Goal: Transaction & Acquisition: Purchase product/service

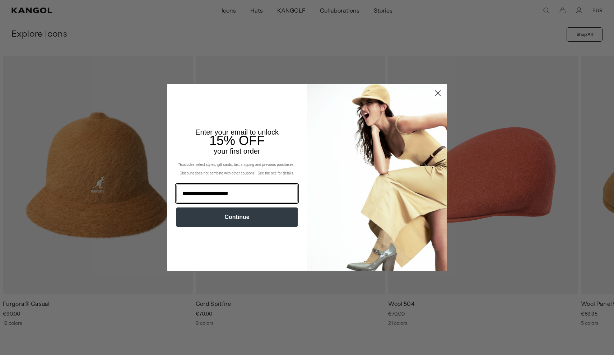
type input "**********"
click at [275, 214] on button "Continue" at bounding box center [236, 216] width 121 height 19
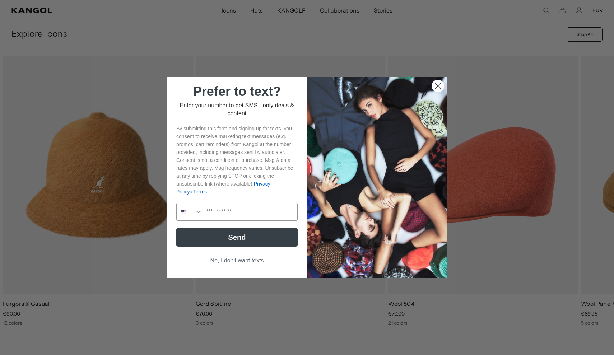
scroll to position [0, 148]
click at [197, 214] on icon "Search Countries" at bounding box center [198, 211] width 7 height 7
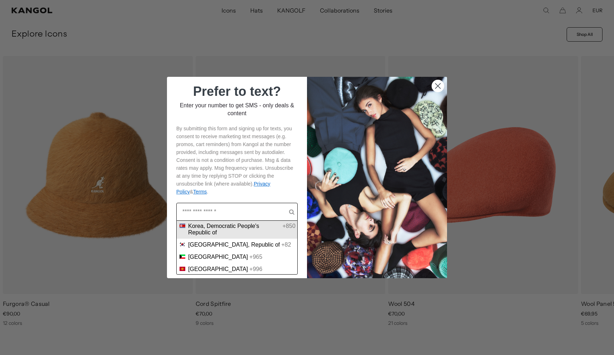
scroll to position [0, 0]
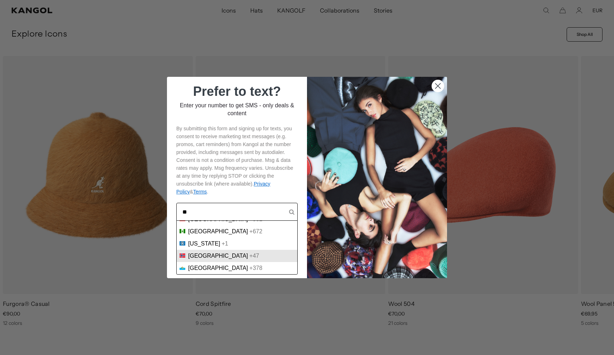
type input "**"
click at [189, 258] on span "Norway" at bounding box center [218, 256] width 60 height 6
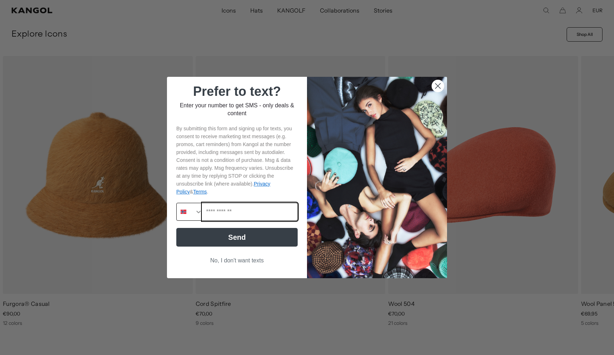
click at [227, 215] on input "Phone Number" at bounding box center [249, 211] width 95 height 17
type input "**********"
click at [209, 244] on button "Send" at bounding box center [236, 237] width 121 height 19
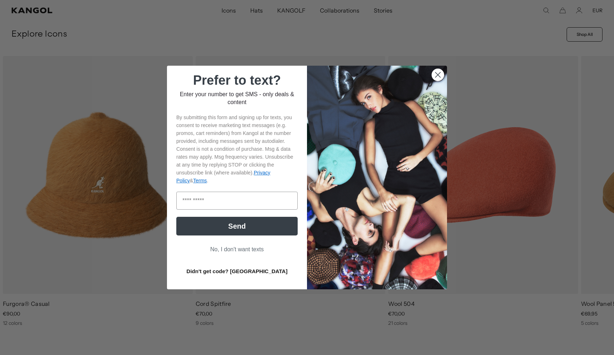
click at [236, 274] on button "Didn't get code? Resend" at bounding box center [236, 271] width 121 height 18
click at [260, 272] on button "Didn't get code? Resend" at bounding box center [236, 271] width 121 height 18
click at [235, 250] on button "No, I don't want texts" at bounding box center [236, 250] width 121 height 14
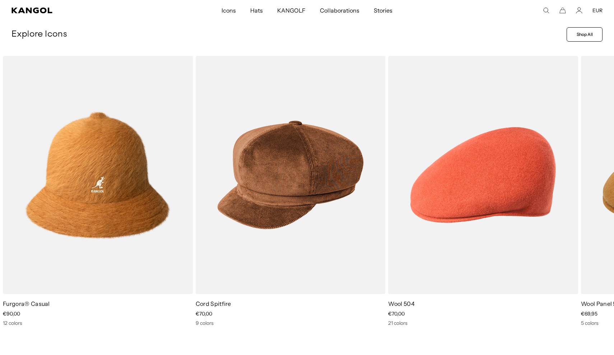
scroll to position [0, 0]
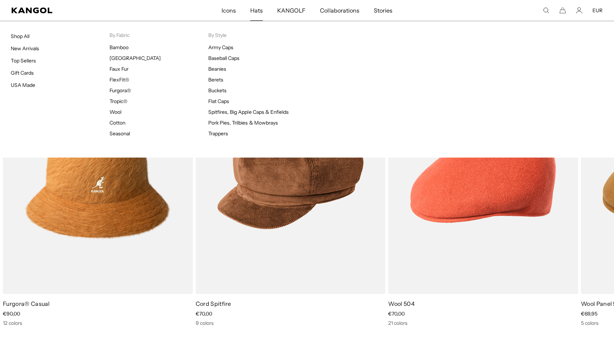
click at [262, 13] on span "Hats" at bounding box center [256, 10] width 13 height 21
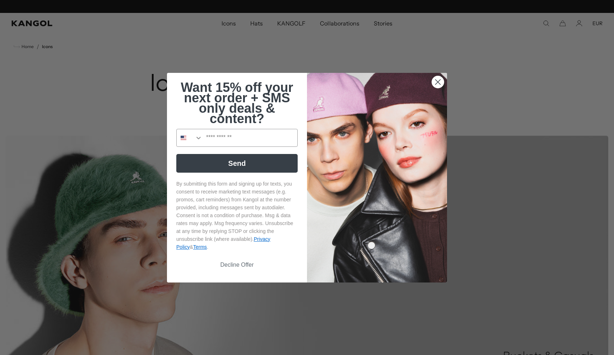
scroll to position [0, 148]
click at [199, 138] on icon "Search Countries" at bounding box center [198, 137] width 7 height 7
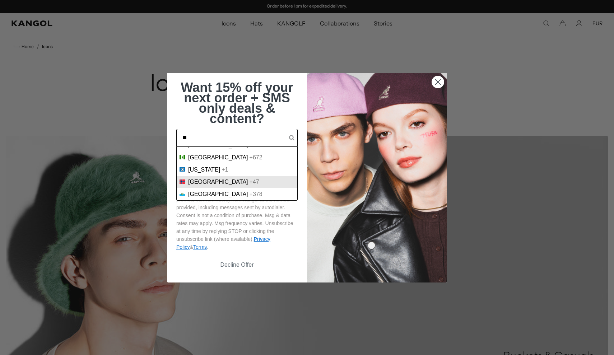
type input "**"
click at [206, 182] on span "Norway" at bounding box center [218, 182] width 60 height 6
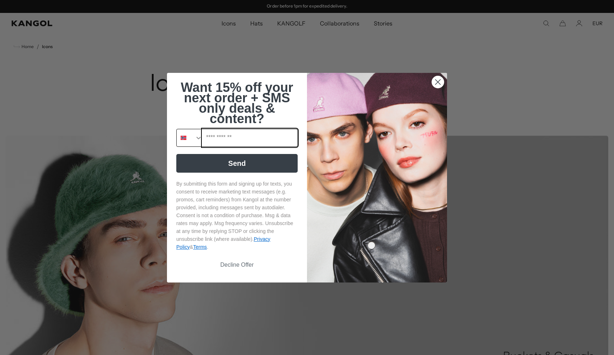
click at [222, 143] on input "Phone Number" at bounding box center [249, 137] width 95 height 17
type input "**********"
click at [225, 165] on button "Send" at bounding box center [236, 163] width 121 height 19
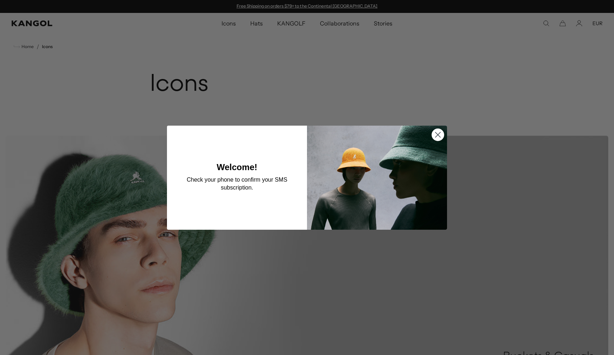
click at [436, 136] on circle "Close dialog" at bounding box center [438, 134] width 12 height 12
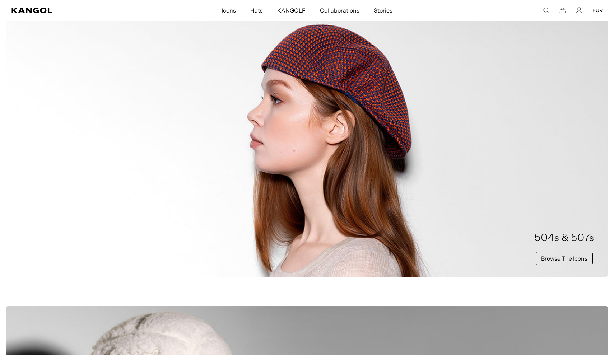
scroll to position [413, 0]
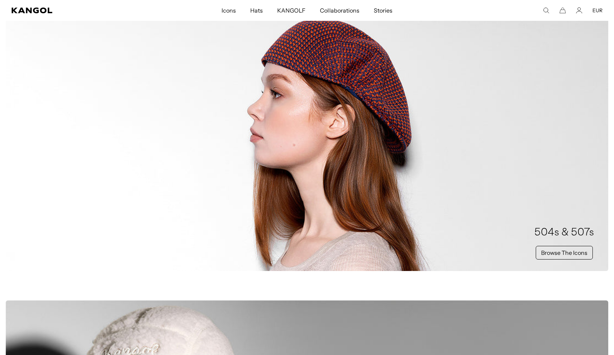
click at [465, 204] on div "504s & 507s Browse The Icons" at bounding box center [307, 140] width 602 height 259
click at [569, 252] on link "Browse The Icons" at bounding box center [563, 253] width 57 height 14
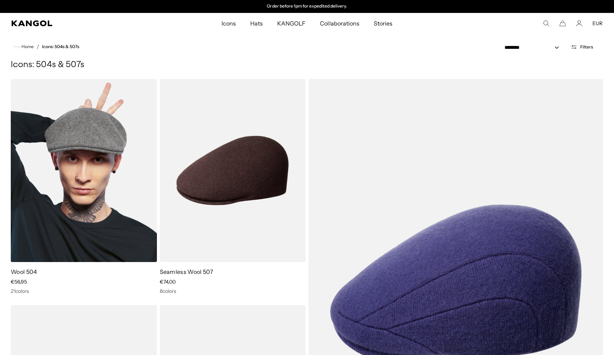
click at [95, 191] on img at bounding box center [84, 170] width 146 height 183
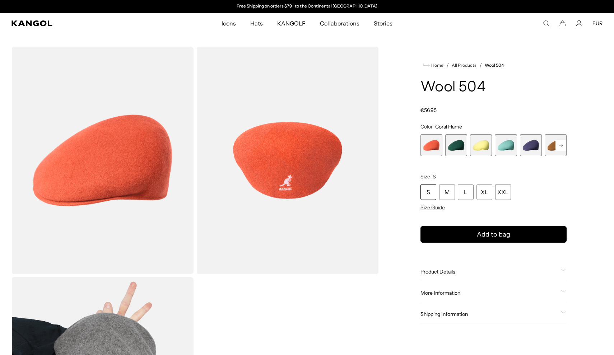
click at [561, 144] on icon at bounding box center [561, 145] width 4 height 3
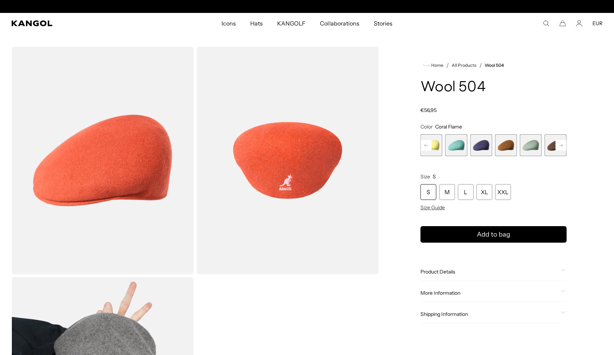
click at [561, 144] on icon at bounding box center [561, 145] width 4 height 3
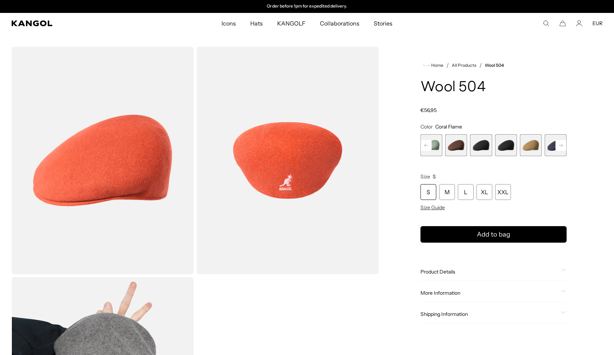
click at [561, 144] on icon at bounding box center [561, 145] width 4 height 3
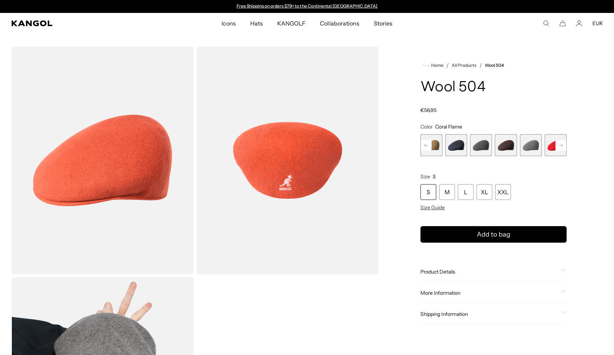
click at [561, 144] on icon at bounding box center [561, 145] width 4 height 3
click at [504, 147] on span "16 of 21" at bounding box center [506, 145] width 22 height 22
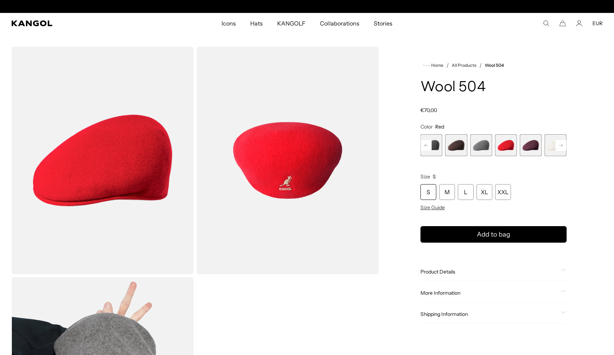
click at [561, 144] on rect at bounding box center [560, 145] width 11 height 11
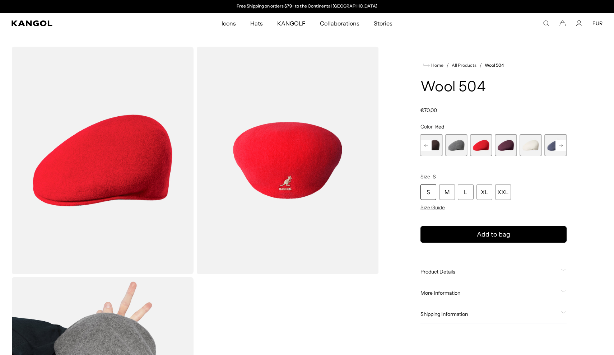
click at [561, 144] on rect at bounding box center [560, 145] width 11 height 11
click at [561, 144] on span "21 of 21" at bounding box center [555, 145] width 22 height 22
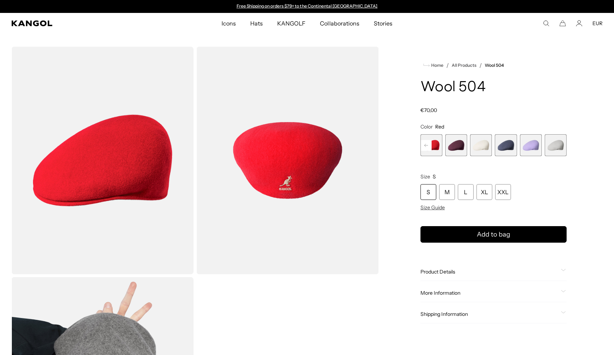
click at [561, 144] on span "21 of 21" at bounding box center [555, 145] width 22 height 22
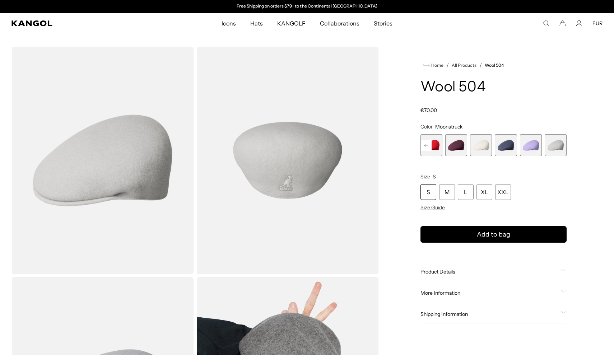
click at [426, 142] on rect at bounding box center [426, 145] width 11 height 11
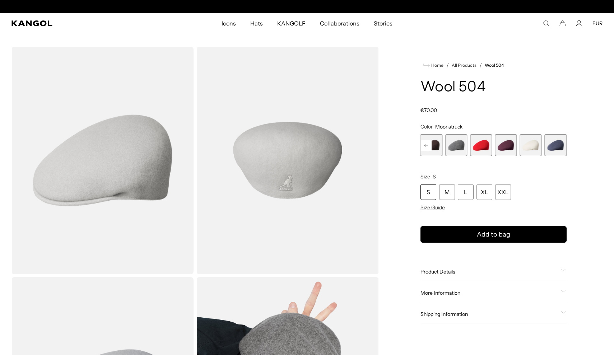
click at [426, 142] on rect at bounding box center [426, 145] width 11 height 11
click at [558, 143] on rect at bounding box center [560, 145] width 11 height 11
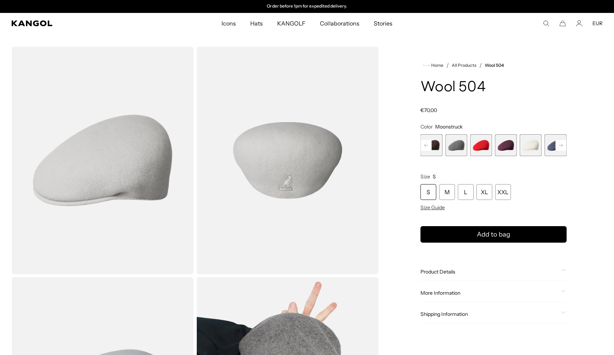
click at [538, 142] on span "18 of 21" at bounding box center [531, 145] width 22 height 22
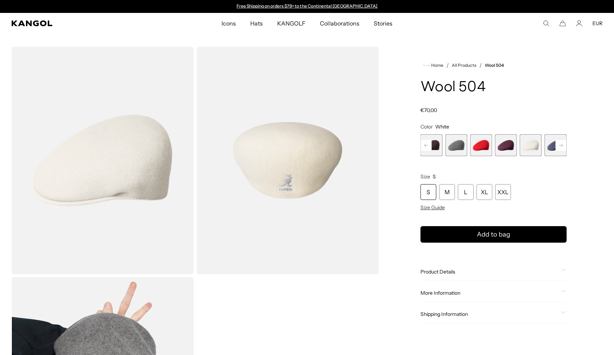
click at [427, 145] on rect at bounding box center [426, 145] width 11 height 11
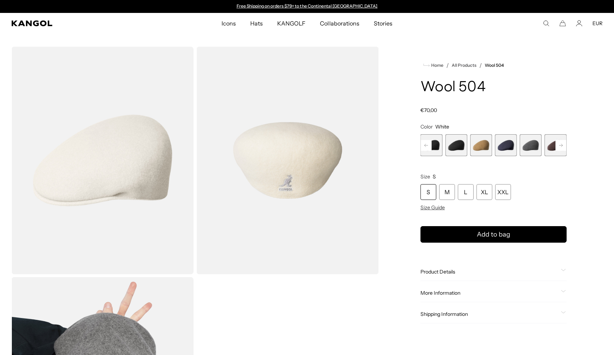
click at [427, 145] on rect at bounding box center [426, 145] width 11 height 11
click at [454, 145] on span "9 of 21" at bounding box center [456, 145] width 22 height 22
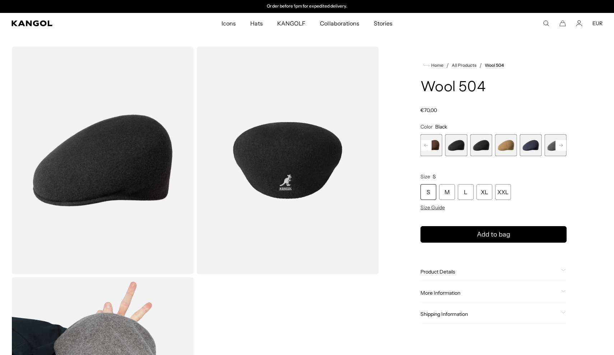
click at [476, 146] on span "10 of 21" at bounding box center [481, 145] width 22 height 22
click at [463, 146] on span "9 of 21" at bounding box center [456, 145] width 22 height 22
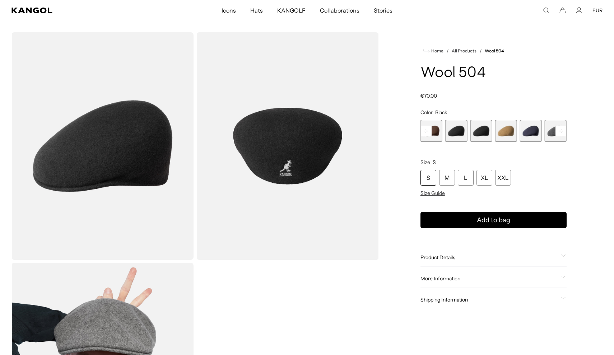
scroll to position [0, 148]
click at [440, 191] on span "Size Guide" at bounding box center [432, 193] width 24 height 6
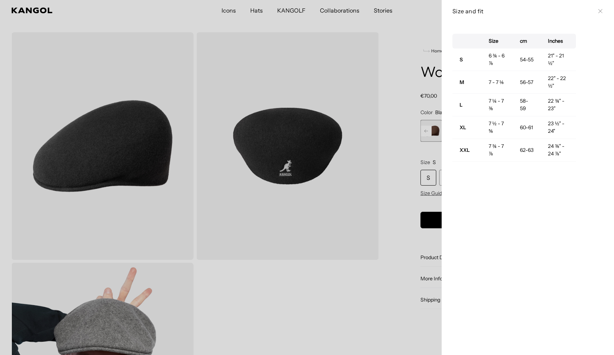
scroll to position [0, 0]
click at [599, 10] on icon at bounding box center [600, 11] width 4 height 4
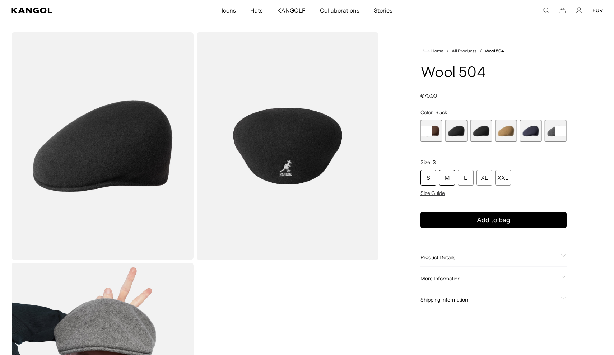
click at [451, 177] on div "M" at bounding box center [447, 178] width 16 height 16
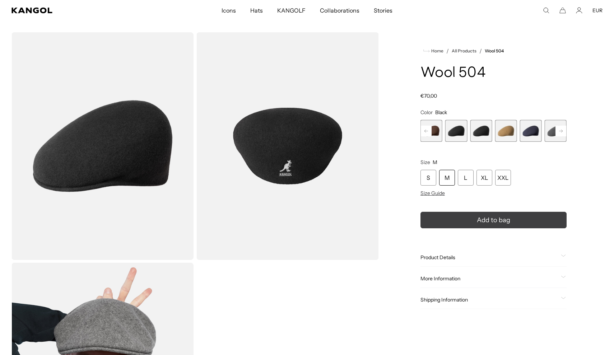
click at [463, 218] on button "Add to bag" at bounding box center [493, 220] width 146 height 17
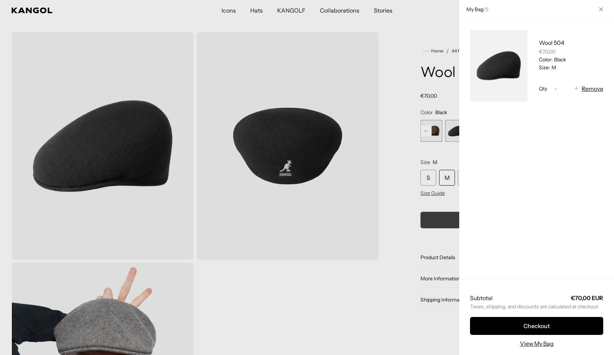
scroll to position [0, 0]
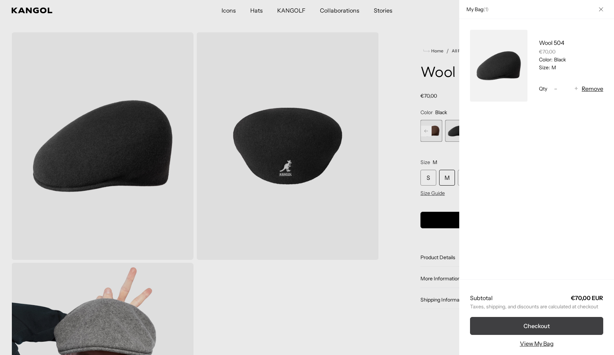
click at [506, 323] on button "Checkout" at bounding box center [536, 326] width 133 height 18
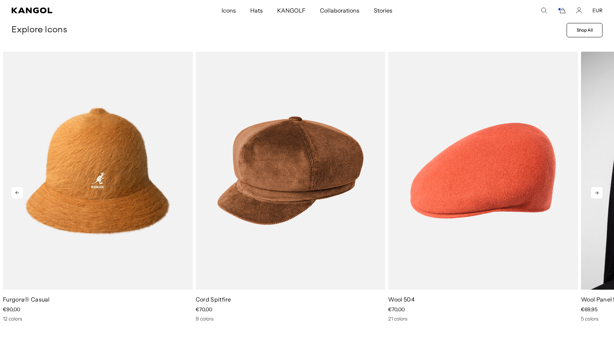
scroll to position [305, 0]
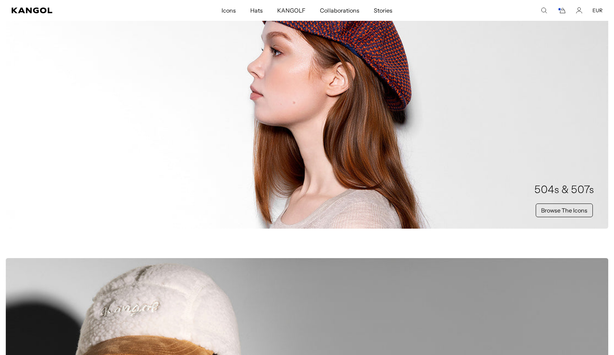
scroll to position [428, 0]
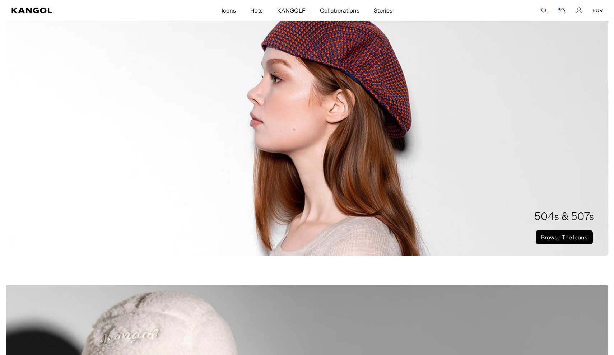
click at [588, 240] on link "Browse The Icons" at bounding box center [563, 237] width 57 height 14
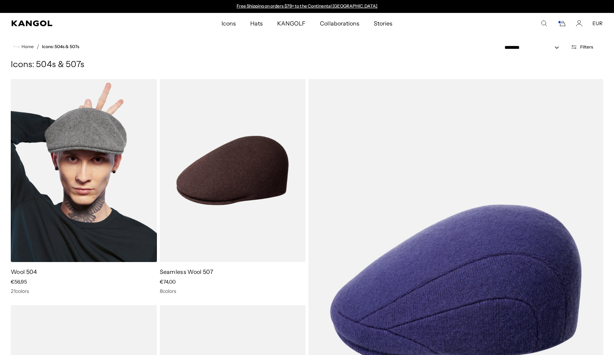
click at [50, 175] on img at bounding box center [84, 170] width 146 height 183
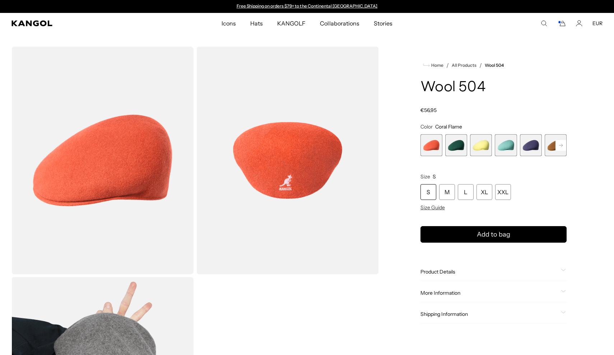
click at [559, 146] on rect at bounding box center [560, 145] width 11 height 11
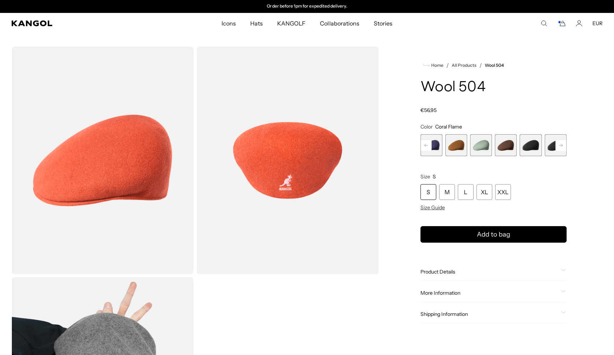
click at [527, 149] on span "9 of 21" at bounding box center [531, 145] width 22 height 22
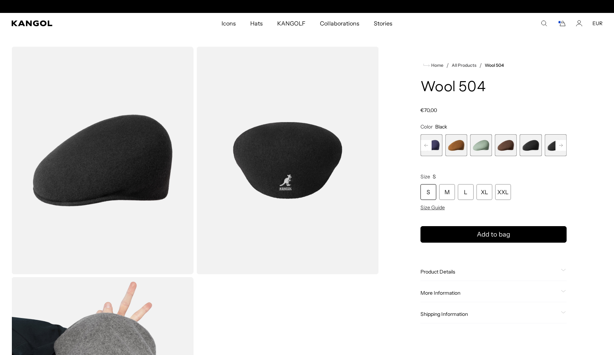
scroll to position [0, 148]
